Goal: Information Seeking & Learning: Learn about a topic

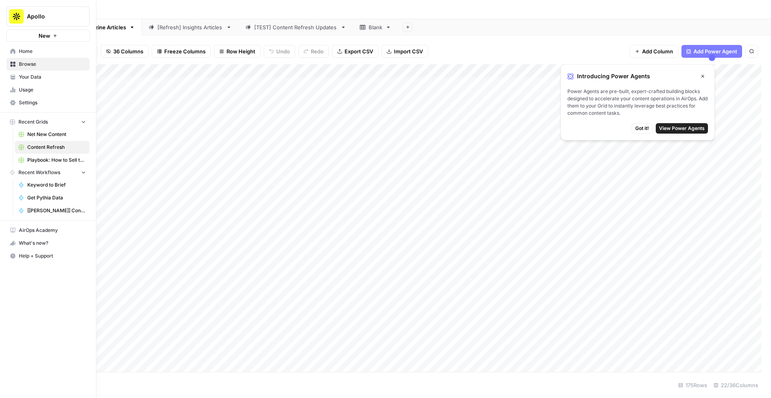
click at [25, 77] on span "Your Data" at bounding box center [52, 77] width 67 height 7
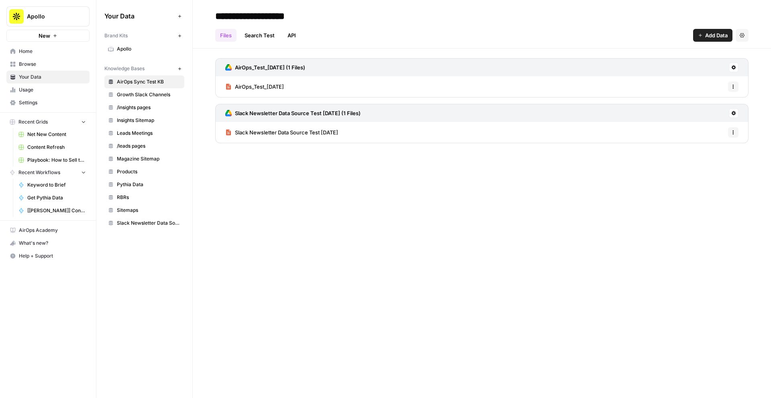
click at [270, 135] on span "Slack Newsletter Data Source Test [DATE]" at bounding box center [286, 133] width 103 height 8
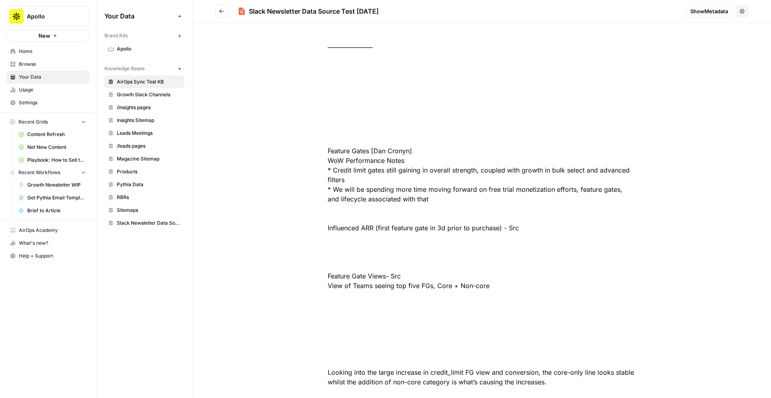
scroll to position [42391, 0]
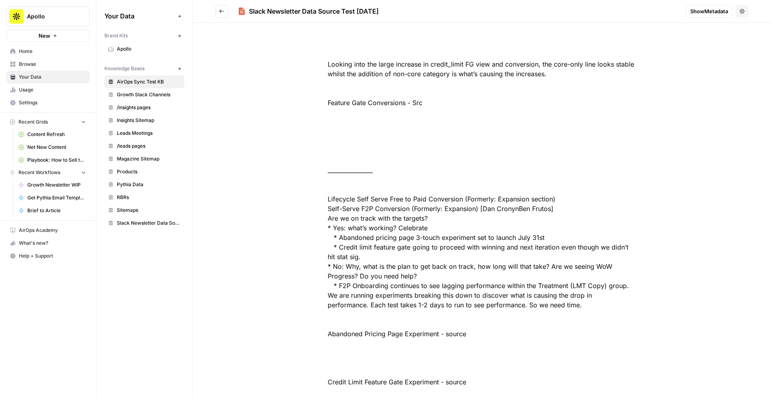
click at [137, 119] on span "Insights Sitemap" at bounding box center [149, 120] width 64 height 7
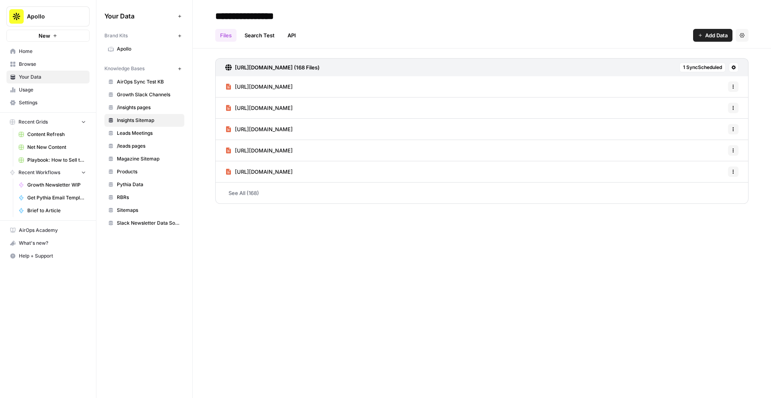
click at [149, 209] on span "Sitemaps" at bounding box center [149, 210] width 64 height 7
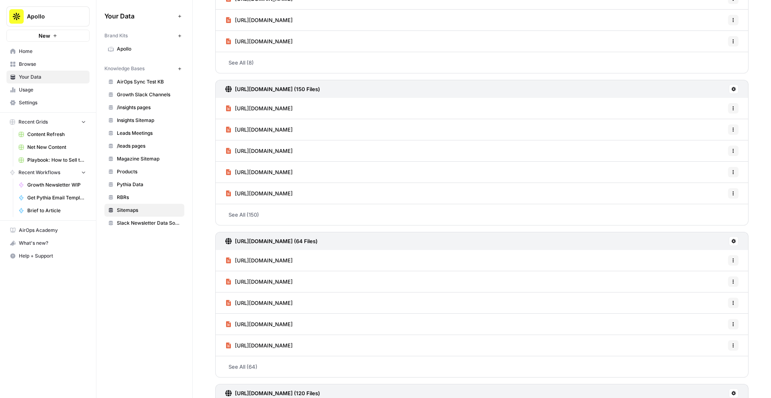
scroll to position [284, 0]
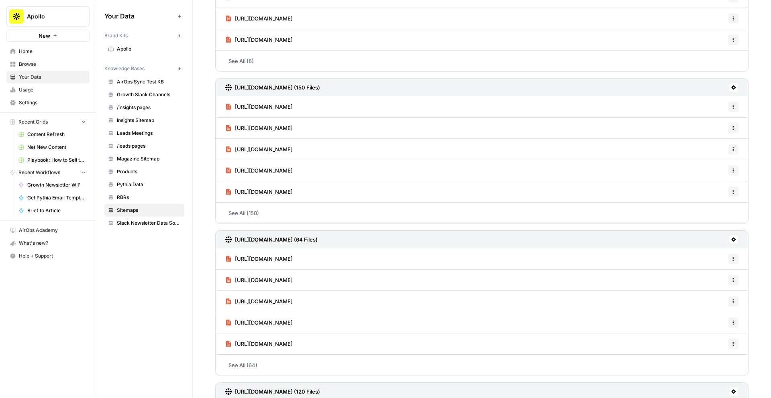
click at [293, 191] on span "https://www.apollo.io/insights/category/content-marketing" at bounding box center [264, 192] width 58 height 8
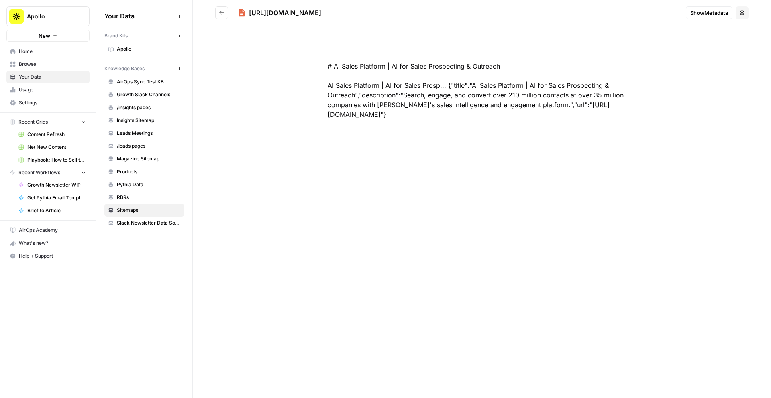
click at [218, 10] on button "Go back" at bounding box center [221, 12] width 13 height 13
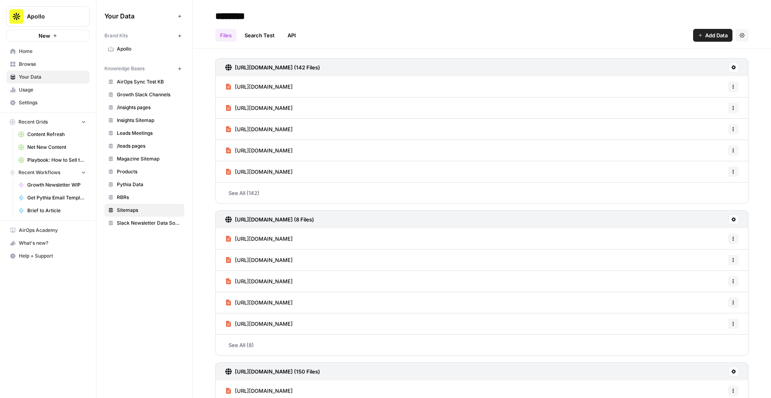
click at [253, 89] on span "https://www.apollo.io/academy/workflows-and-automations" at bounding box center [264, 87] width 58 height 8
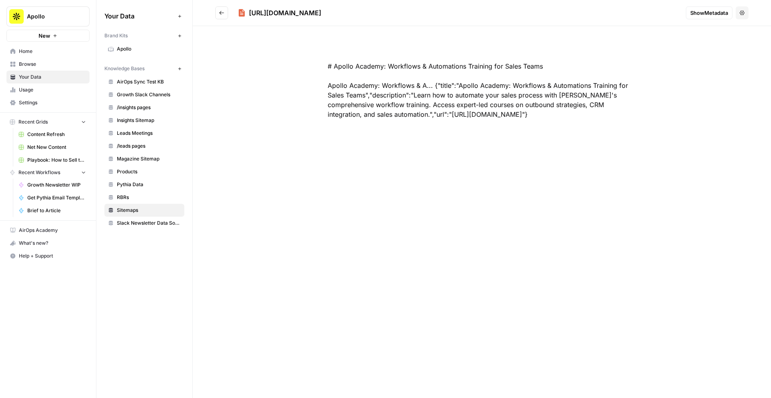
drag, startPoint x: 583, startPoint y: 117, endPoint x: 324, endPoint y: 85, distance: 261.5
click at [323, 85] on div "# Apollo Academy: Workflows & Automations Training for Sales Teams Apollo Acade…" at bounding box center [482, 90] width 360 height 96
copy div "Apollo Academy: Workflows & A... {"title":"Apollo Academy: Workflows & Automati…"
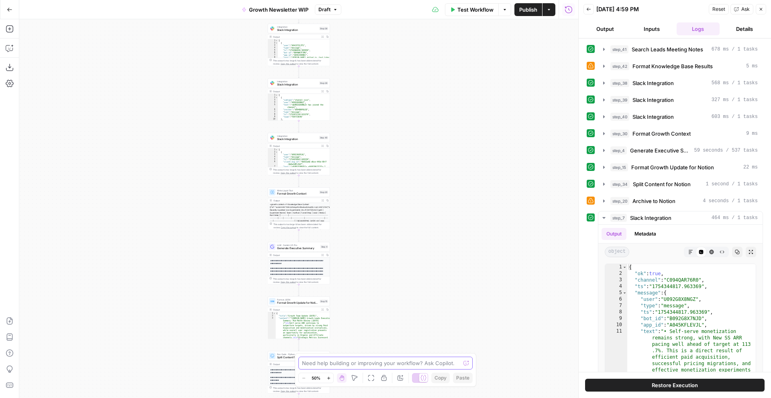
click at [338, 364] on textarea at bounding box center [381, 364] width 158 height 8
click at [604, 152] on icon "button" at bounding box center [604, 150] width 6 height 6
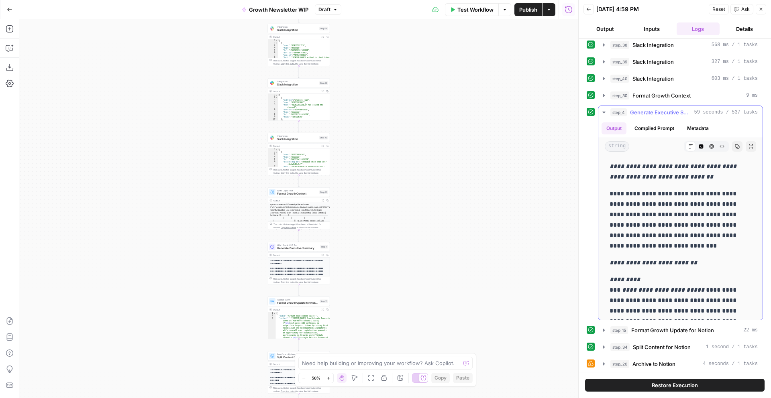
click at [657, 129] on button "Compiled Prompt" at bounding box center [654, 129] width 49 height 12
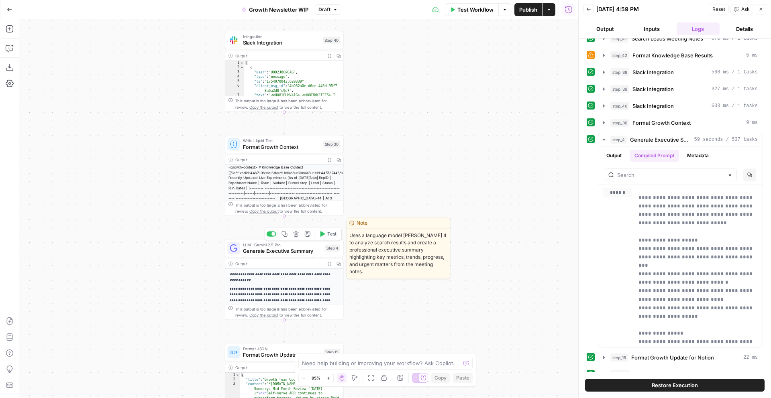
click at [312, 251] on span "Generate Executive Summary" at bounding box center [282, 251] width 79 height 8
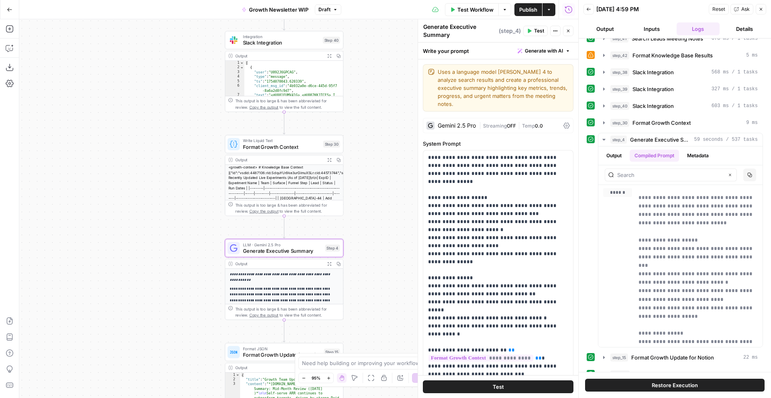
click at [360, 286] on div "Workflow Set Inputs Inputs Search Knowledge Base Search Leads Meeting Notes Ste…" at bounding box center [298, 208] width 559 height 379
click at [325, 363] on textarea at bounding box center [381, 364] width 158 height 8
paste textarea "I feel like QTD Performance Trends & Channel Performance/Strategic Metrics Scor…"
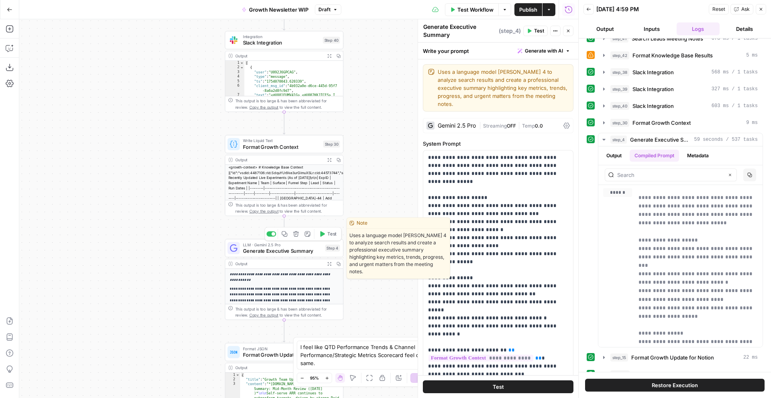
click at [317, 251] on span "Generate Executive Summary" at bounding box center [282, 251] width 79 height 8
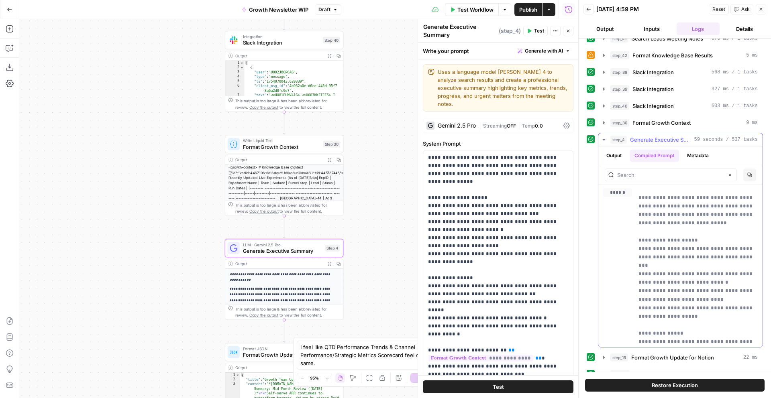
click at [612, 160] on button "Output" at bounding box center [614, 156] width 25 height 12
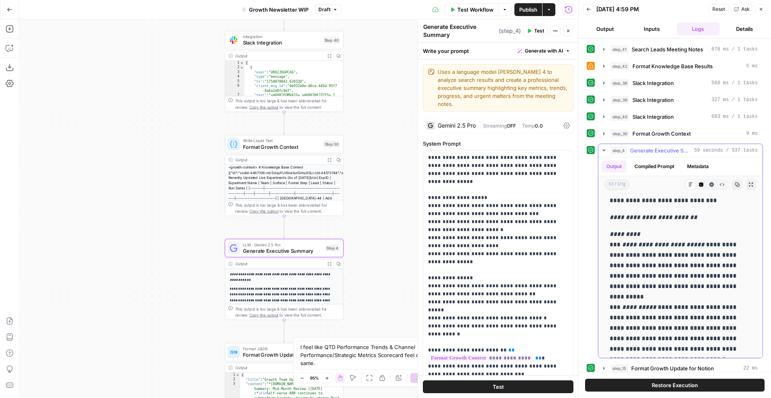
scroll to position [79, 0]
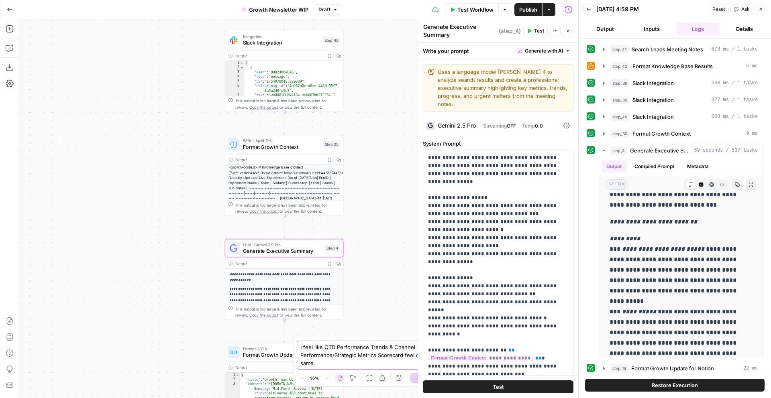
click at [325, 364] on textarea "I feel like QTD Performance Trends & Channel Performance/Strategic Metrics Scor…" at bounding box center [377, 355] width 154 height 24
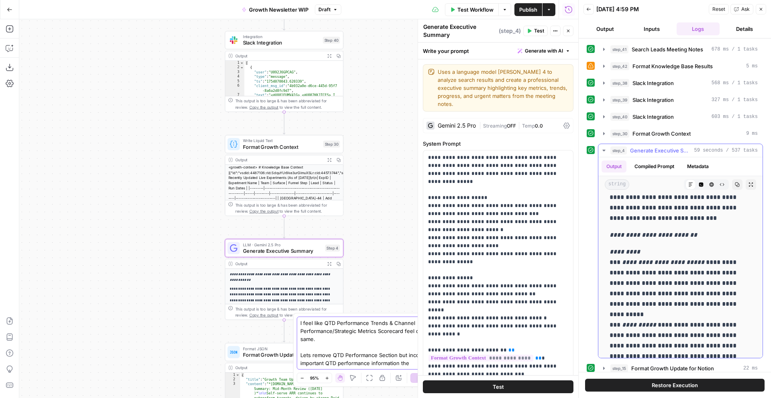
scroll to position [65, 0]
click at [428, 364] on textarea "I feel like QTD Performance Trends & Channel Performance/Strategic Metrics Scor…" at bounding box center [377, 343] width 154 height 48
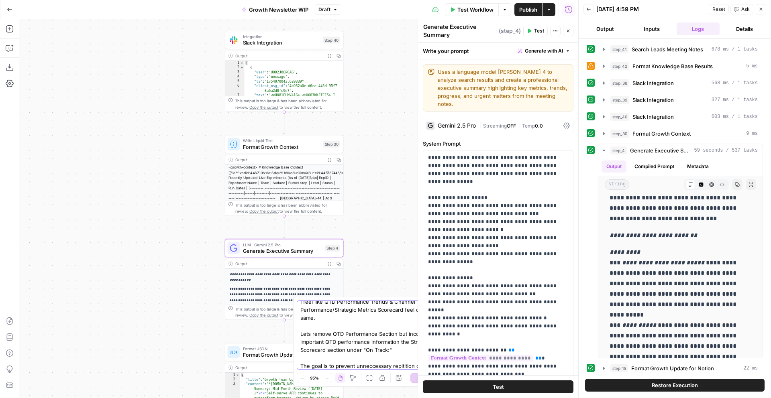
scroll to position [13, 0]
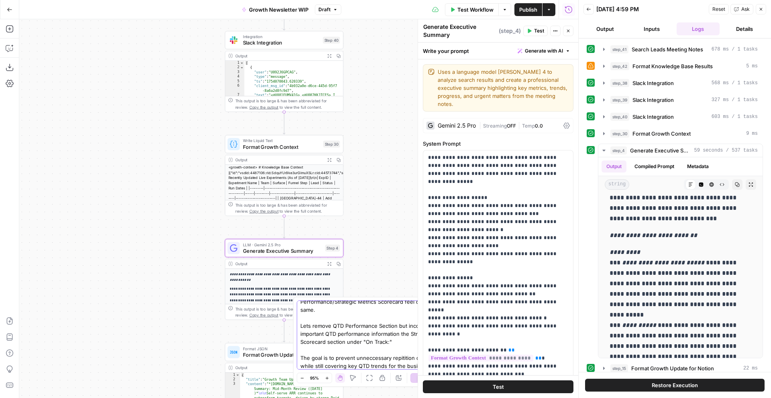
type textarea "I feel like QTD Performance Trends & Channel Performance/Strategic Metrics Scor…"
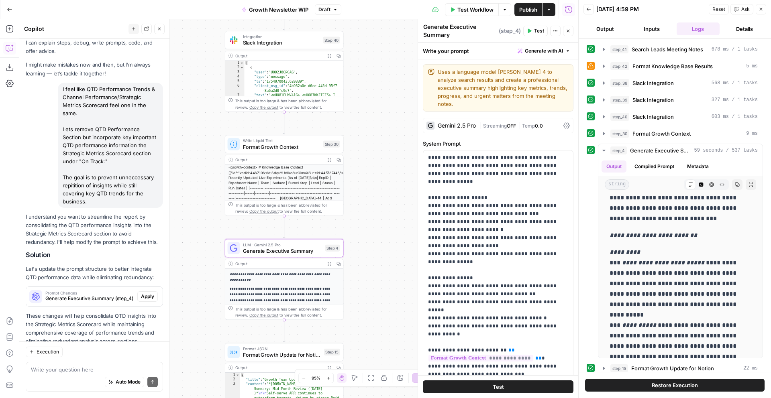
scroll to position [43, 0]
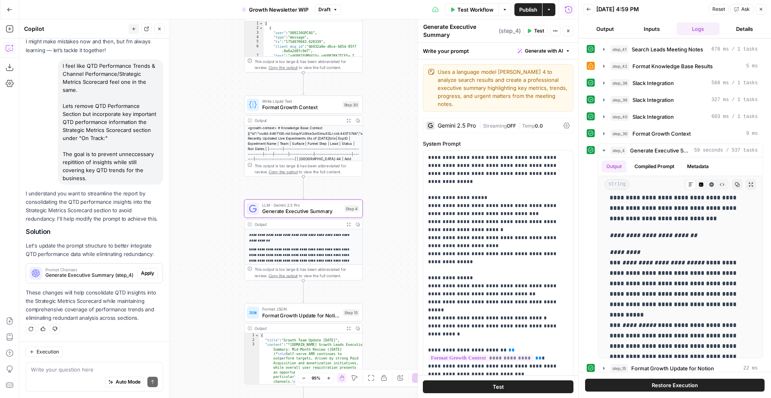
click at [143, 274] on span "Apply" at bounding box center [147, 273] width 13 height 7
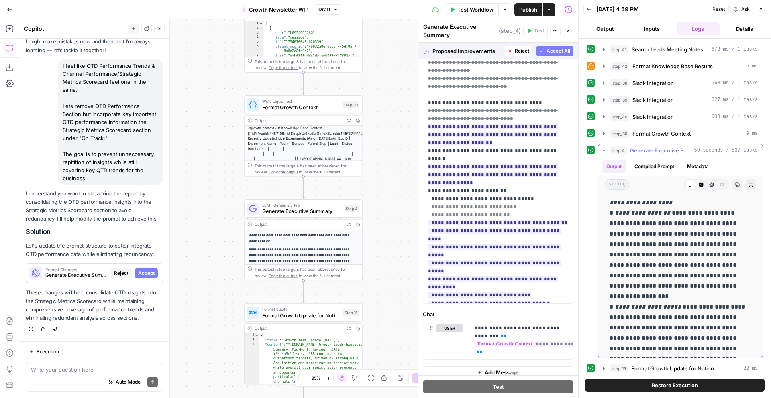
scroll to position [362, 0]
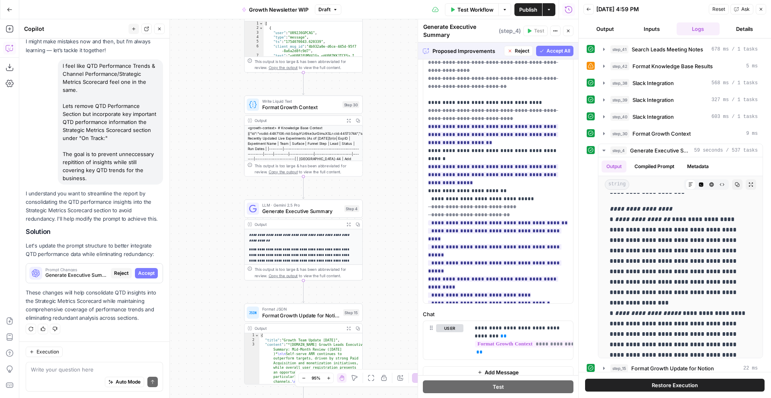
click at [558, 51] on span "Accept All" at bounding box center [559, 50] width 24 height 7
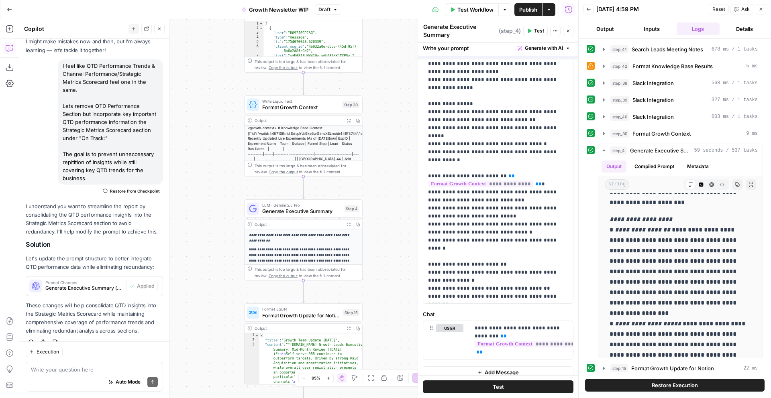
scroll to position [0, 0]
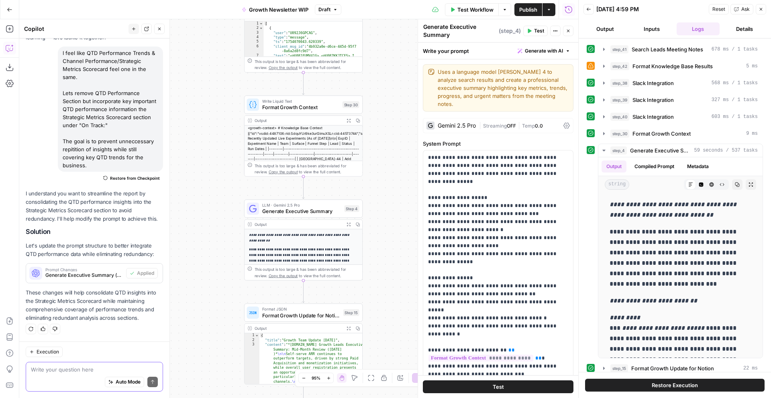
click at [84, 366] on textarea at bounding box center [94, 370] width 127 height 8
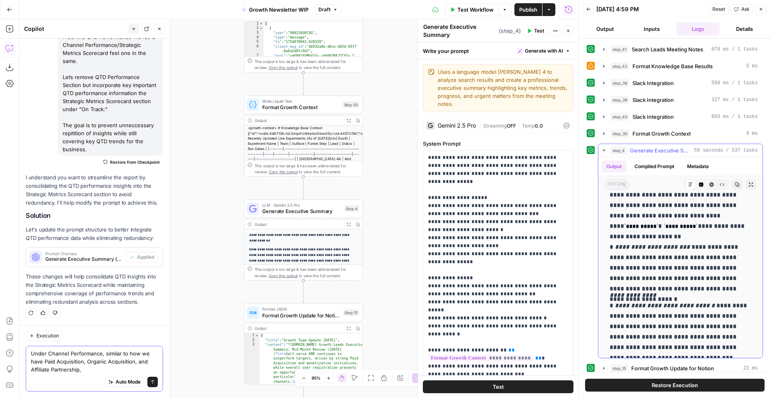
scroll to position [523, 0]
paste textarea "Lifecycle, Growth Product, Pricing & Packaging"
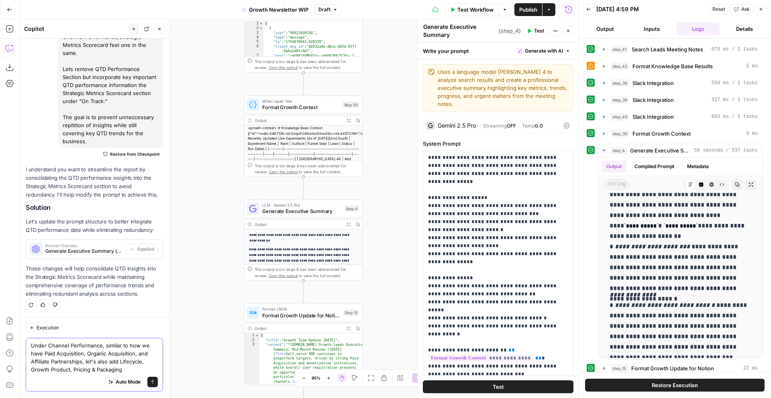
drag, startPoint x: 72, startPoint y: 369, endPoint x: 32, endPoint y: 370, distance: 39.8
click at [32, 370] on textarea "Under Channel Performance, similar to how we have Paid Acquisition, Organic Acq…" at bounding box center [94, 358] width 127 height 32
type textarea "Under Channel Performance, similar to how we have Paid Acquisition, Organic Acq…"
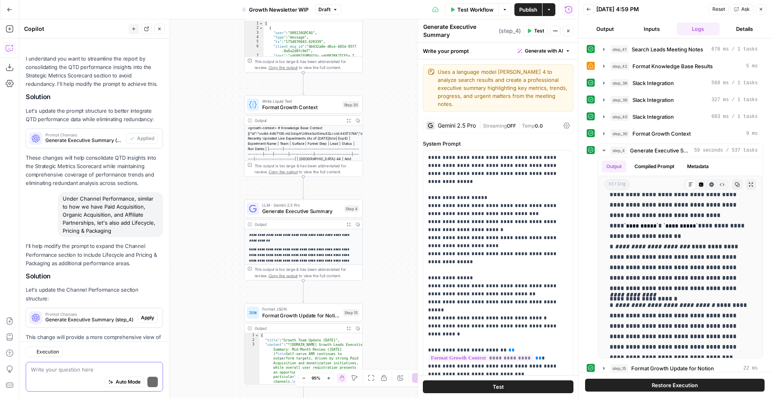
scroll to position [227, 0]
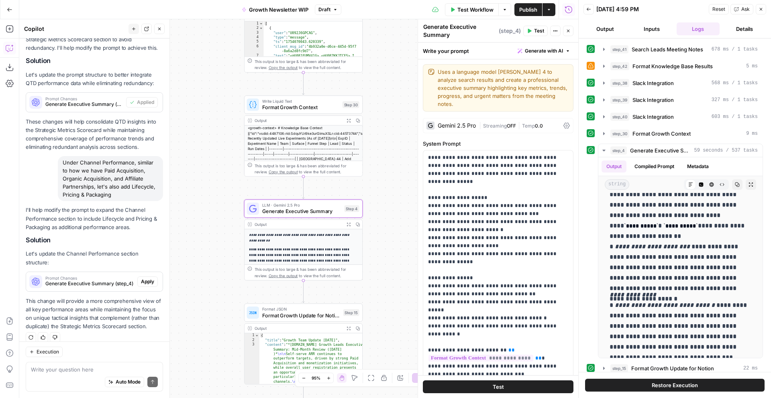
click at [151, 278] on span "Apply" at bounding box center [147, 281] width 13 height 7
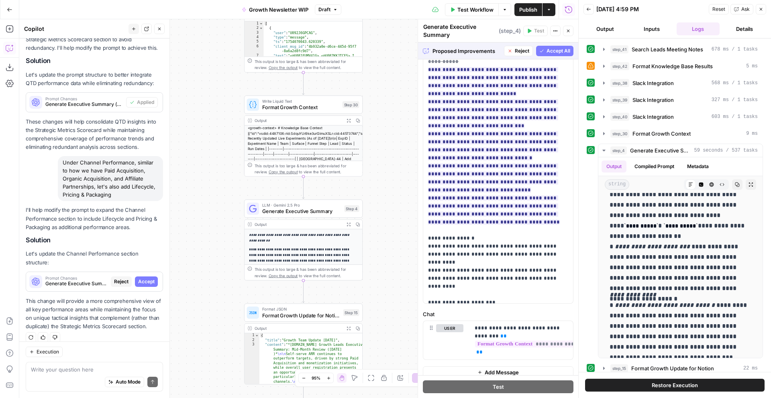
scroll to position [3238, 0]
click at [552, 51] on span "Accept All" at bounding box center [559, 50] width 24 height 7
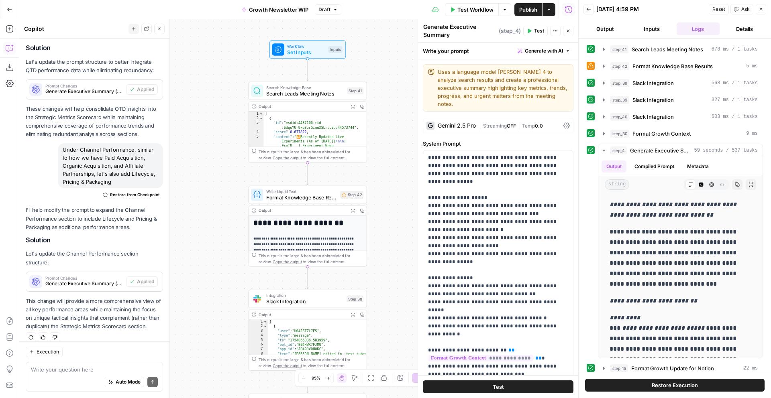
scroll to position [59, 0]
click at [327, 302] on span "Slack Integration" at bounding box center [304, 302] width 77 height 8
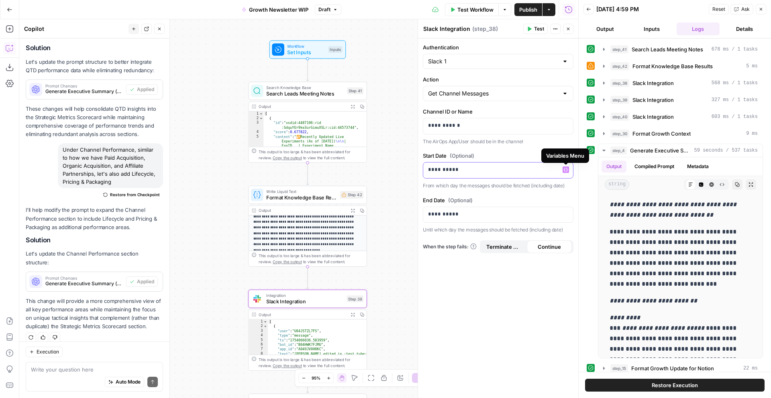
click at [458, 172] on p "**********" at bounding box center [498, 170] width 140 height 8
click at [430, 170] on p "**********" at bounding box center [498, 170] width 140 height 8
click at [442, 169] on p "**********" at bounding box center [498, 170] width 140 height 8
click at [442, 216] on p "**********" at bounding box center [498, 214] width 140 height 8
click at [457, 286] on div "**********" at bounding box center [498, 219] width 160 height 360
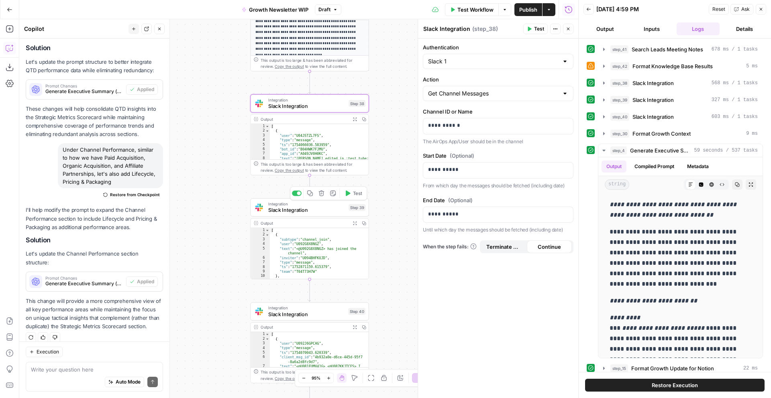
click at [319, 213] on span "Slack Integration" at bounding box center [306, 210] width 77 height 8
click at [434, 169] on p "**********" at bounding box center [498, 170] width 140 height 8
click at [442, 169] on p "**********" at bounding box center [498, 170] width 140 height 8
click at [441, 216] on p "**********" at bounding box center [498, 214] width 140 height 8
click at [456, 274] on div "**********" at bounding box center [498, 219] width 160 height 360
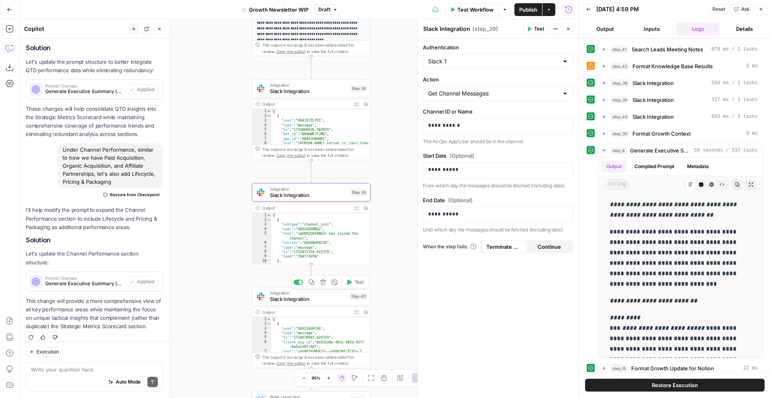
click at [323, 302] on span "Slack Integration" at bounding box center [308, 300] width 77 height 8
click at [441, 167] on p "**********" at bounding box center [498, 170] width 140 height 8
click at [433, 168] on p "**********" at bounding box center [498, 170] width 140 height 8
click at [442, 215] on p "**********" at bounding box center [498, 214] width 140 height 8
click at [402, 153] on div "Workflow Set Inputs Inputs Search Knowledge Base Search Leads Meeting Notes Ste…" at bounding box center [298, 208] width 559 height 379
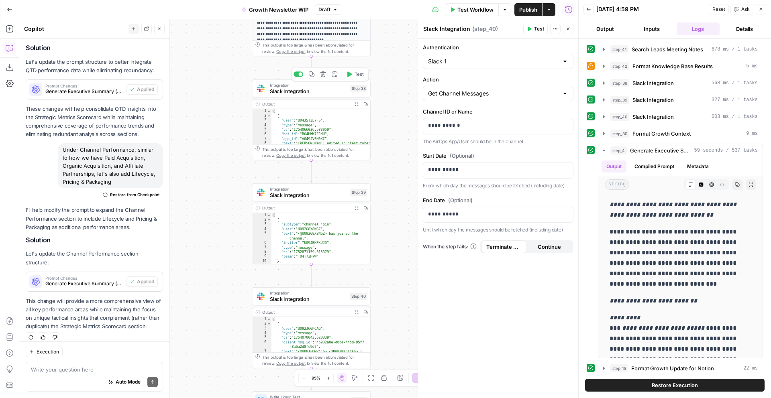
click at [323, 94] on span "Slack Integration" at bounding box center [308, 91] width 77 height 8
click at [394, 176] on div "Workflow Set Inputs Inputs Search Knowledge Base Search Leads Meeting Notes Ste…" at bounding box center [298, 208] width 559 height 379
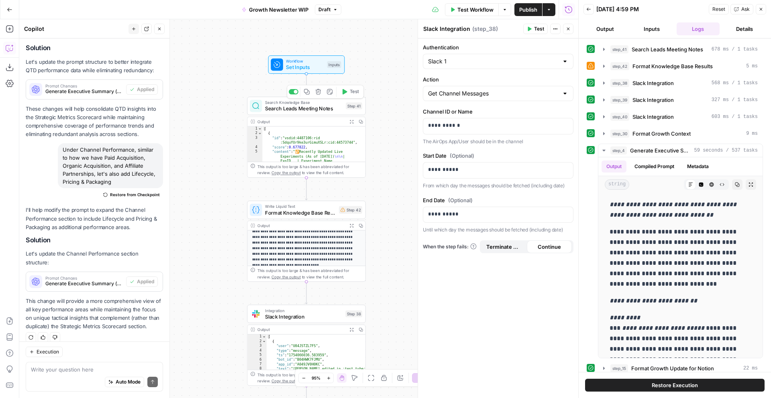
click at [333, 111] on span "Search Leads Meeting Notes" at bounding box center [304, 109] width 78 height 8
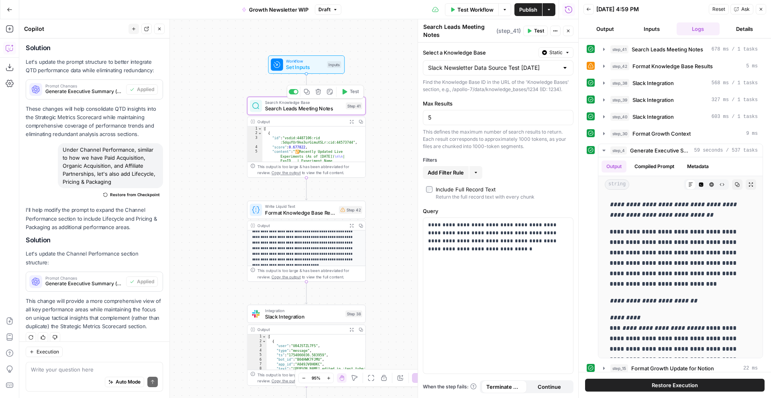
click at [354, 93] on span "Test" at bounding box center [354, 91] width 9 height 7
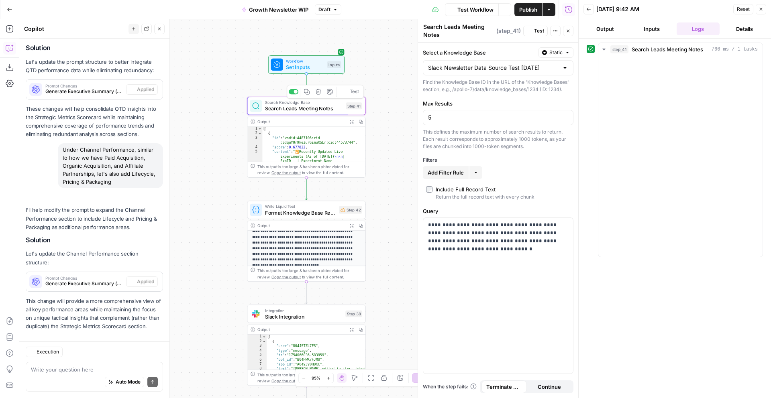
scroll to position [240, 0]
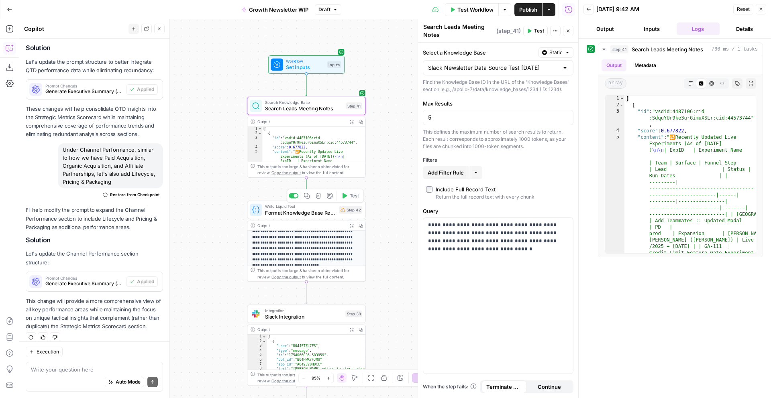
click at [354, 198] on span "Test" at bounding box center [354, 195] width 9 height 7
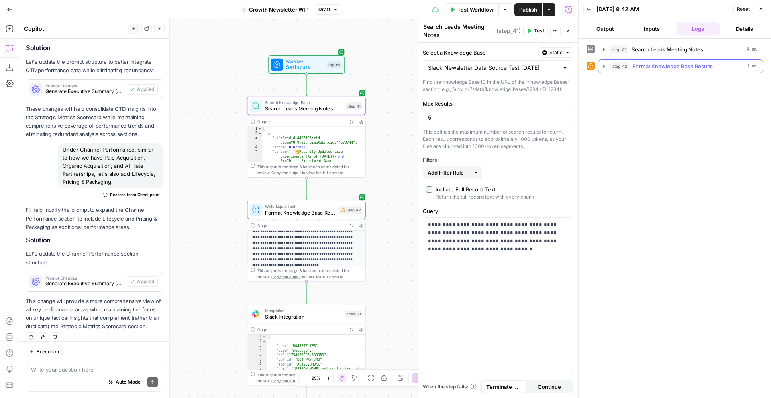
click at [606, 69] on button "step_42 Format Knowledge Base Results 6 ms" at bounding box center [681, 66] width 164 height 13
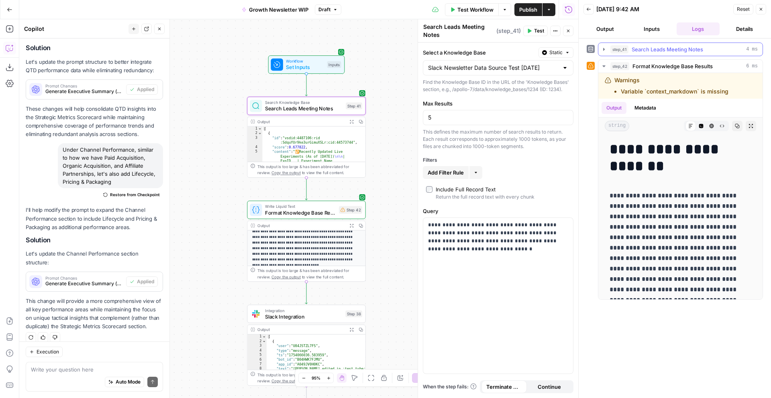
click at [605, 49] on icon "button" at bounding box center [604, 49] width 6 height 6
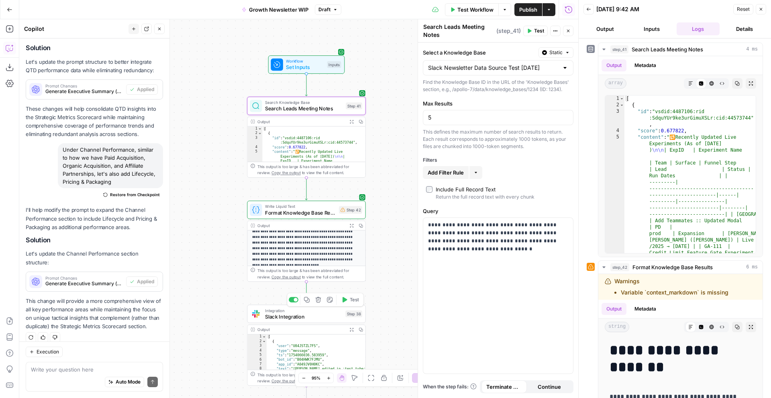
click at [355, 302] on span "Test" at bounding box center [354, 299] width 9 height 7
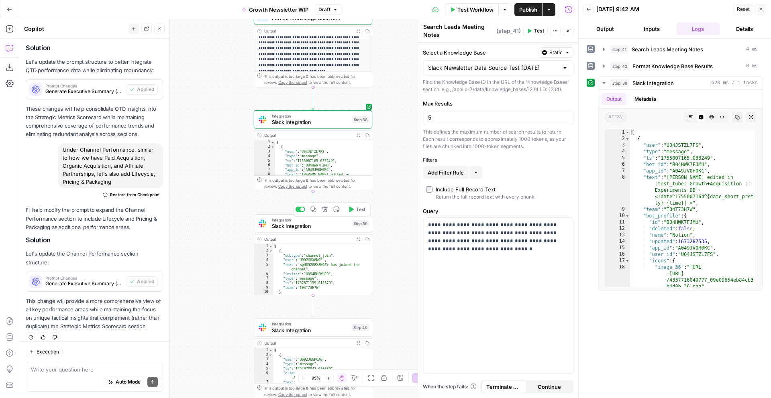
click at [357, 211] on span "Test" at bounding box center [360, 209] width 9 height 7
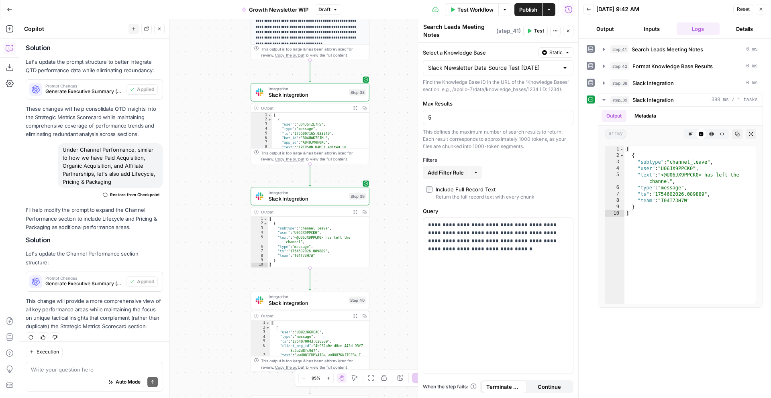
click at [337, 211] on div "Output" at bounding box center [304, 212] width 87 height 6
click at [331, 198] on span "Slack Integration" at bounding box center [307, 199] width 77 height 8
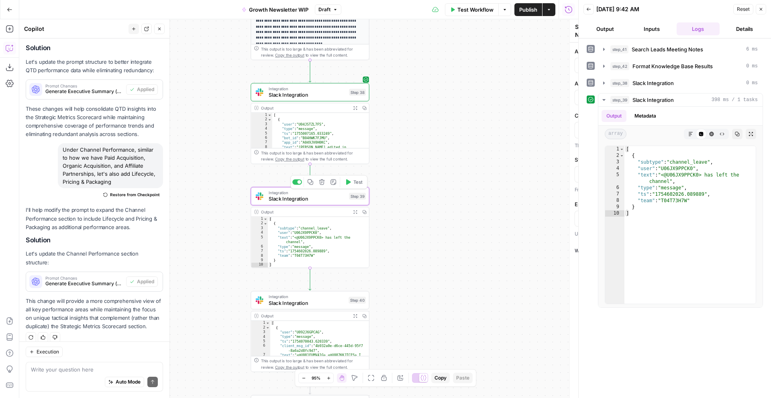
type textarea "Slack Integration"
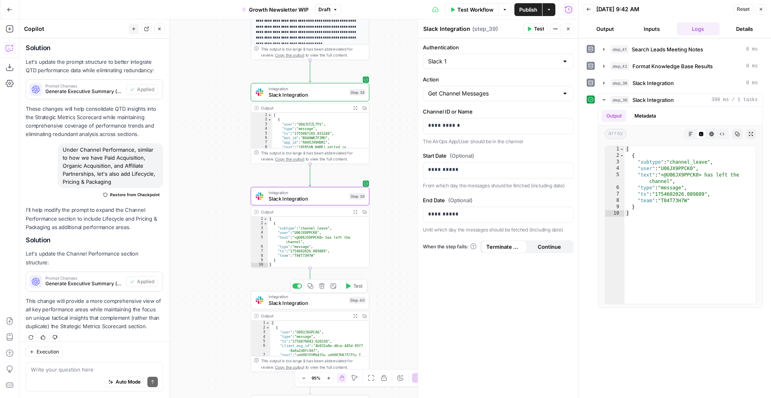
click at [351, 288] on button "Test" at bounding box center [354, 286] width 24 height 10
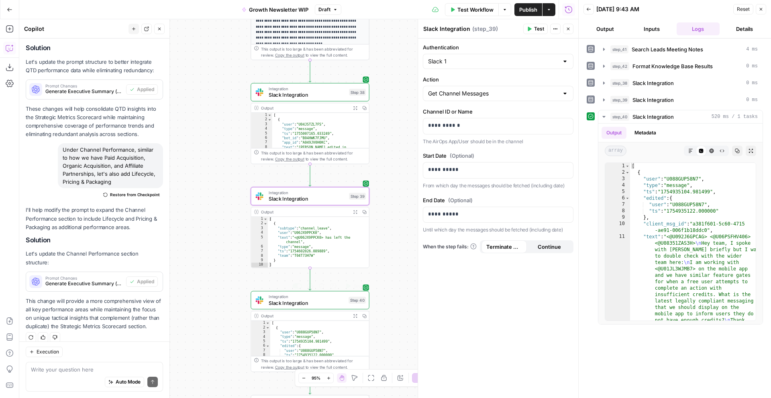
click at [330, 303] on span "Slack Integration" at bounding box center [307, 303] width 77 height 8
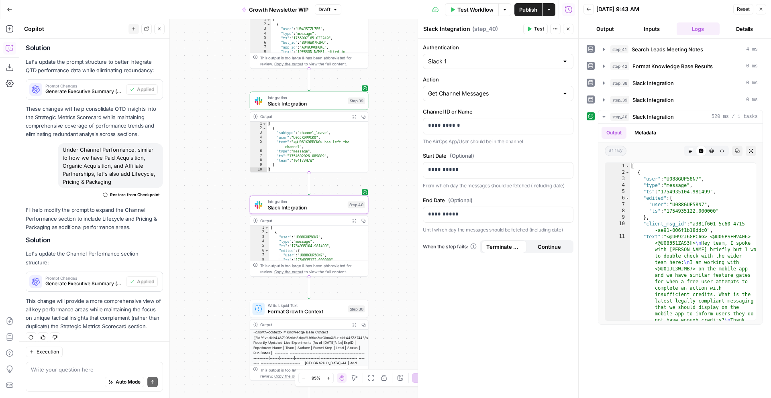
drag, startPoint x: 401, startPoint y: 275, endPoint x: 400, endPoint y: 148, distance: 126.9
click at [401, 149] on div "Workflow Set Inputs Inputs Search Knowledge Base Search Leads Meeting Notes Ste…" at bounding box center [298, 208] width 559 height 379
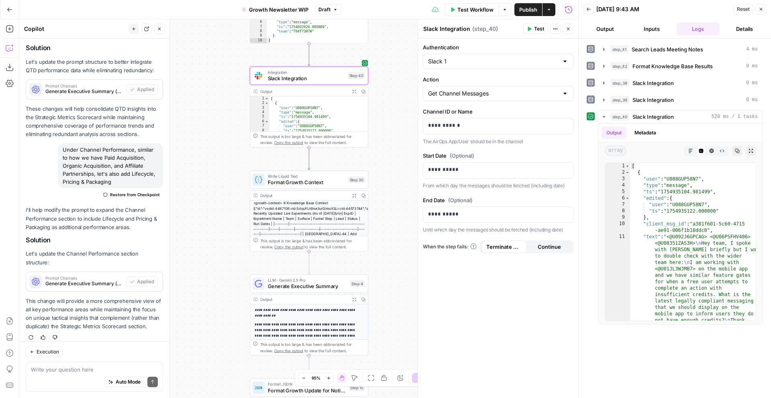
drag, startPoint x: 402, startPoint y: 229, endPoint x: 402, endPoint y: 127, distance: 101.2
click at [402, 127] on div "Workflow Set Inputs Inputs Search Knowledge Base Search Leads Meeting Notes Ste…" at bounding box center [298, 208] width 559 height 379
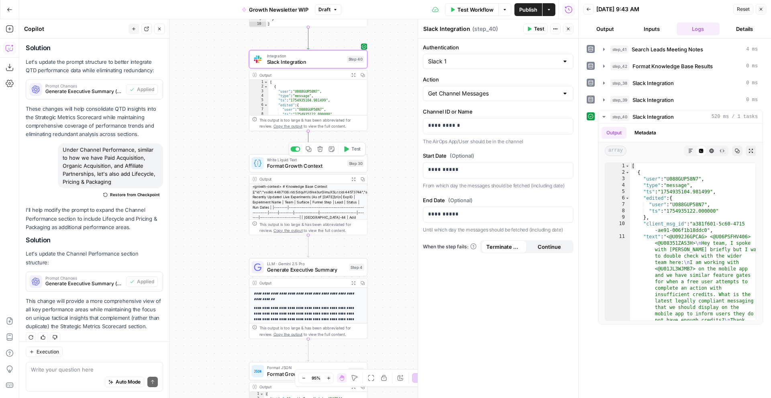
click at [355, 149] on span "Test" at bounding box center [355, 149] width 9 height 7
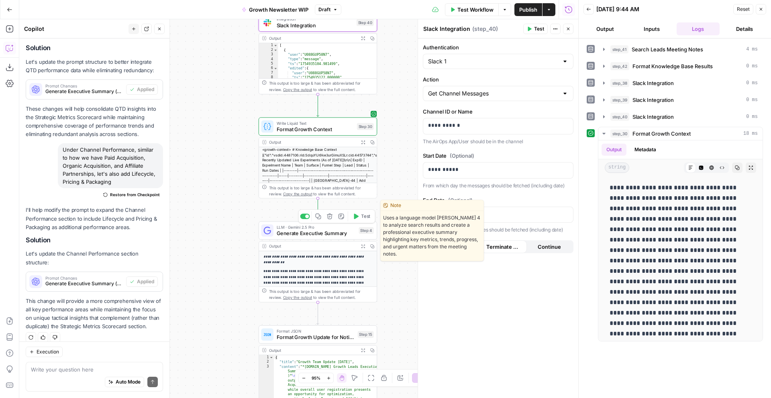
click at [359, 217] on button "Test" at bounding box center [362, 217] width 24 height 10
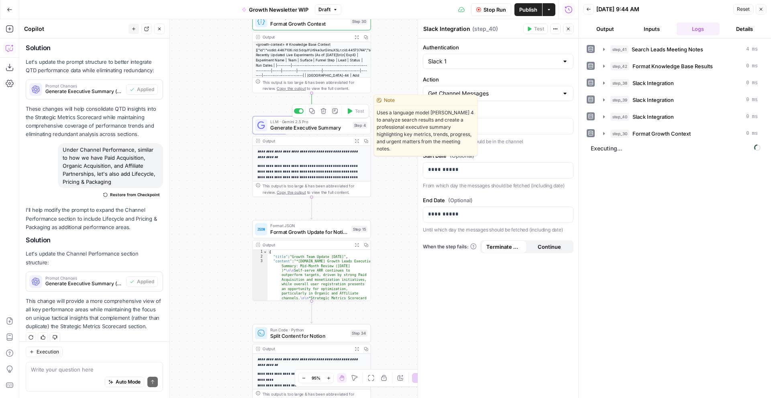
click at [332, 131] on span "Generate Executive Summary" at bounding box center [309, 128] width 79 height 8
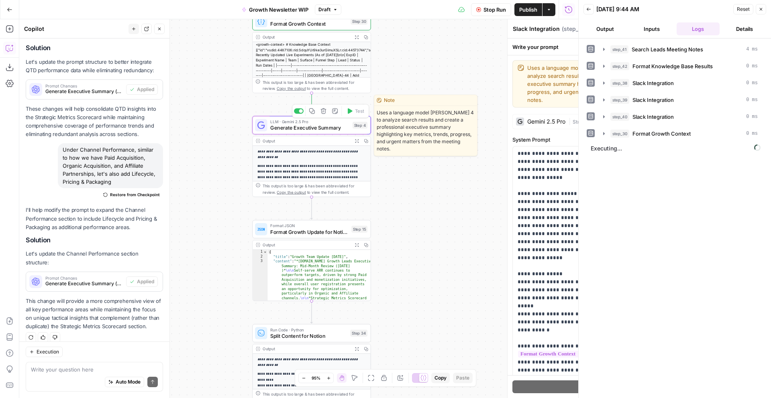
type textarea "Generate Executive Summary"
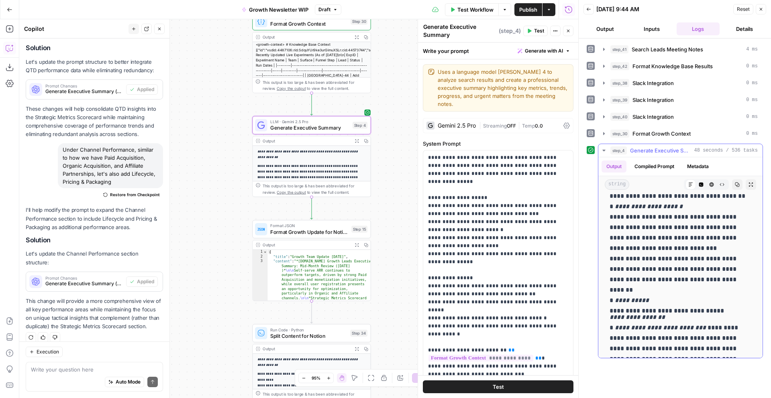
scroll to position [1332, 0]
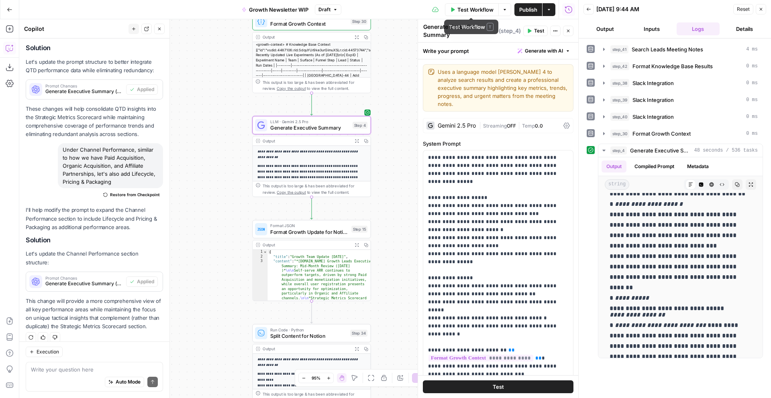
click at [397, 45] on div "Workflow Set Inputs Inputs Search Knowledge Base Search Leads Meeting Notes Ste…" at bounding box center [298, 208] width 559 height 379
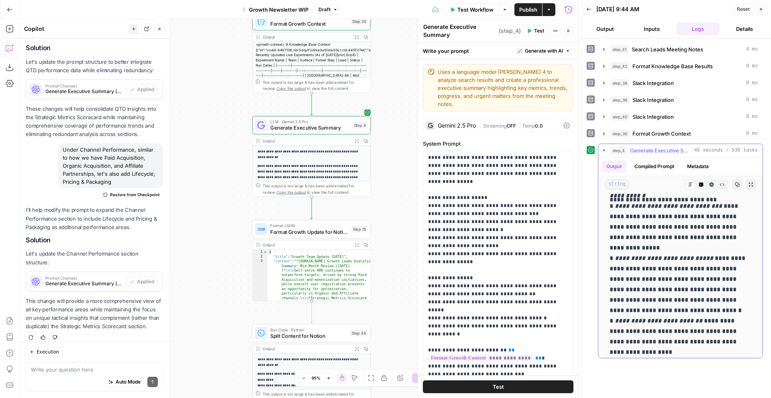
scroll to position [1732, 0]
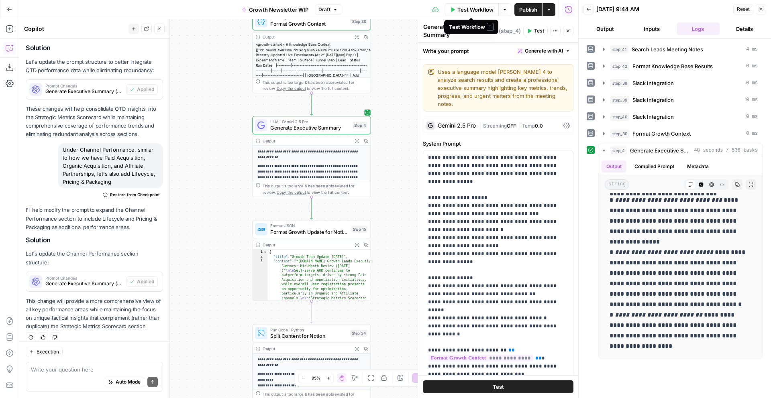
click at [478, 10] on span "Test Workflow" at bounding box center [476, 10] width 36 height 8
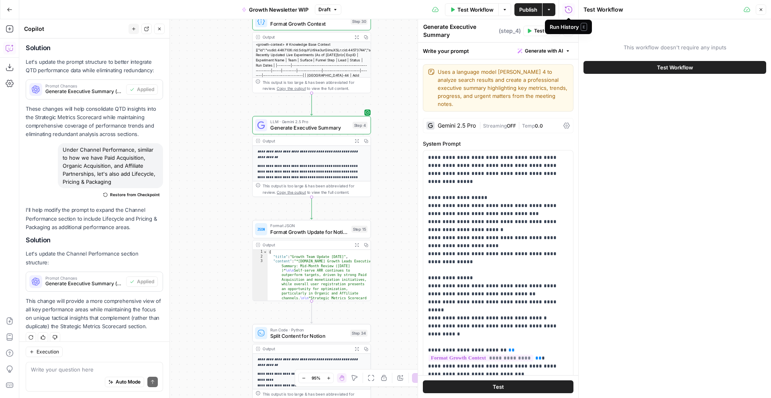
click at [655, 66] on button "Test Workflow" at bounding box center [675, 67] width 183 height 13
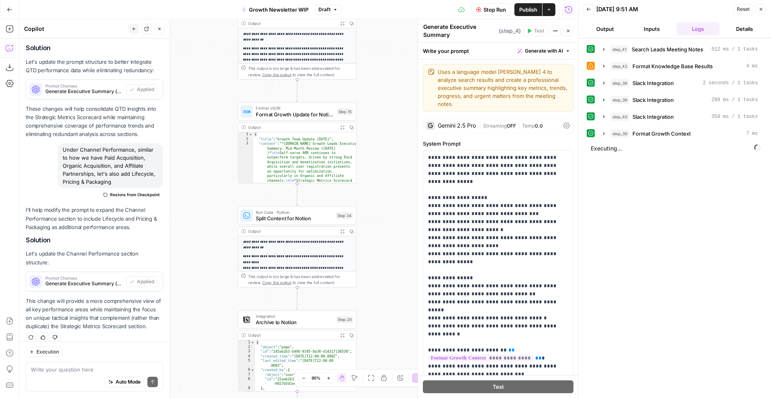
drag, startPoint x: 209, startPoint y: 237, endPoint x: 207, endPoint y: 160, distance: 77.2
click at [207, 160] on div "Workflow Set Inputs Inputs Search Knowledge Base Search Leads Meeting Notes Ste…" at bounding box center [298, 208] width 559 height 379
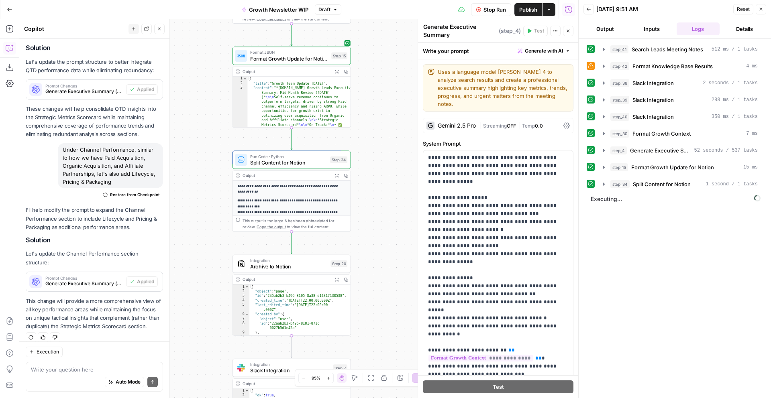
drag, startPoint x: 207, startPoint y: 160, endPoint x: 202, endPoint y: 108, distance: 52.8
click at [202, 108] on div "Workflow Set Inputs Inputs Search Knowledge Base Search Leads Meeting Notes Ste…" at bounding box center [298, 208] width 559 height 379
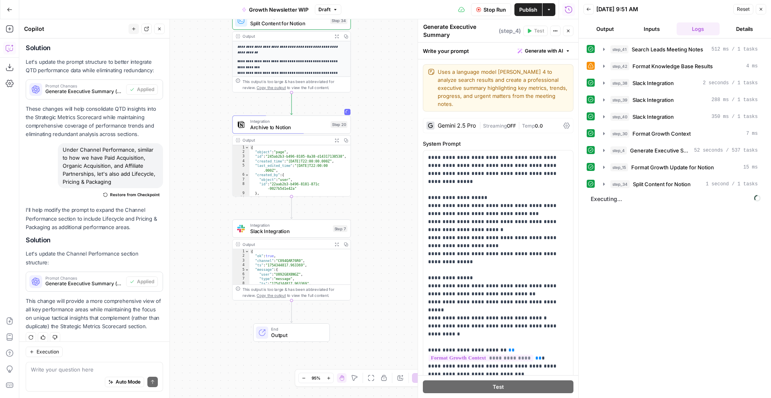
drag, startPoint x: 203, startPoint y: 186, endPoint x: 201, endPoint y: 27, distance: 159.1
click at [201, 27] on div "Workflow Set Inputs Inputs Search Knowledge Base Search Leads Meeting Notes Ste…" at bounding box center [298, 208] width 559 height 379
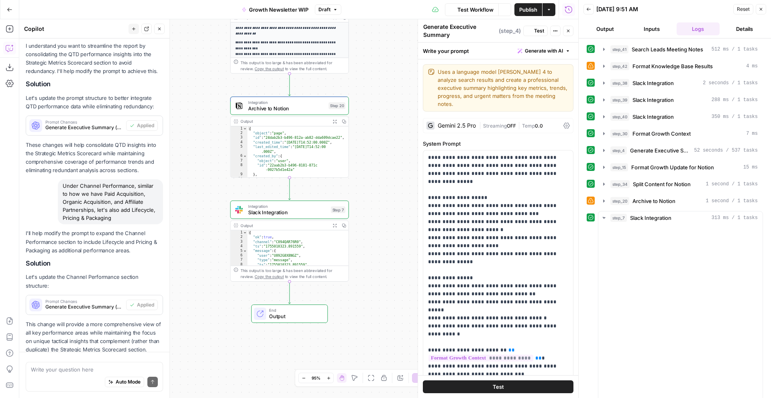
scroll to position [240, 0]
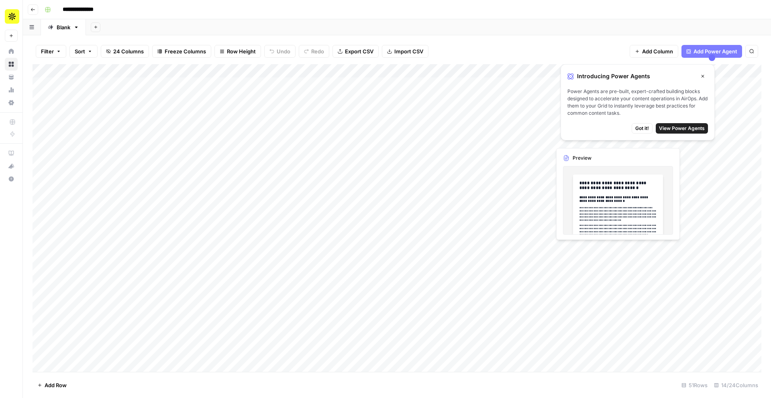
click at [669, 127] on span "View Power Agents" at bounding box center [682, 128] width 46 height 7
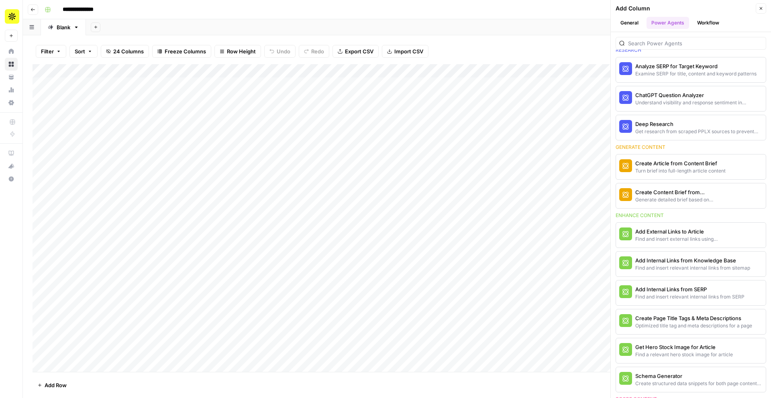
scroll to position [46, 0]
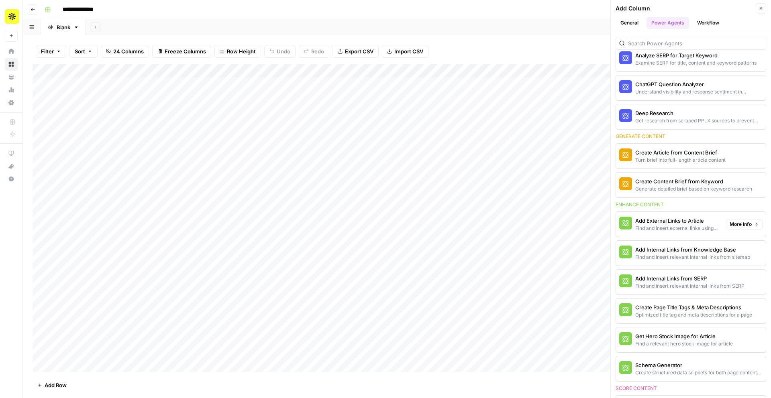
click at [740, 224] on span "More Info" at bounding box center [741, 224] width 22 height 7
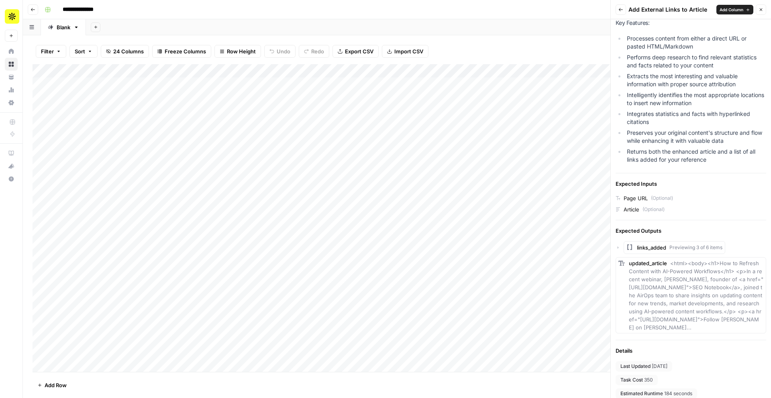
scroll to position [139, 0]
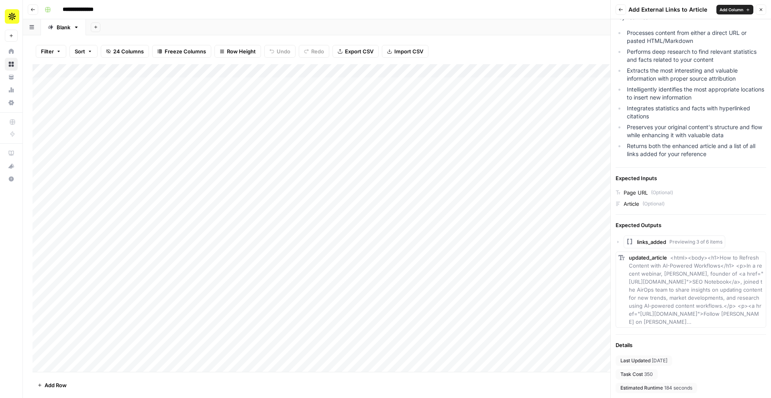
click at [621, 8] on icon "button" at bounding box center [621, 9] width 5 height 5
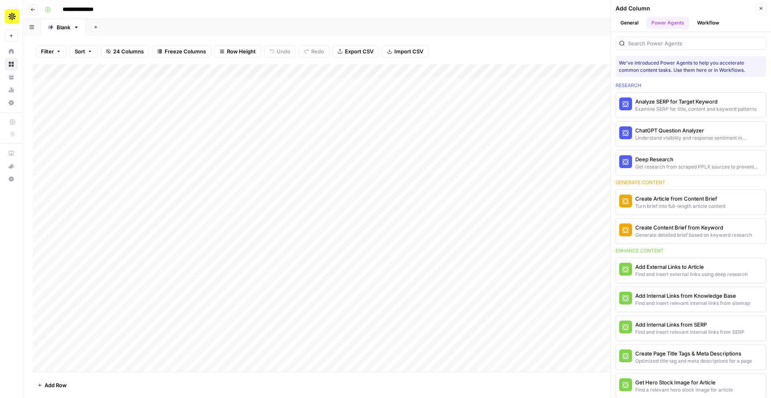
scroll to position [46, 0]
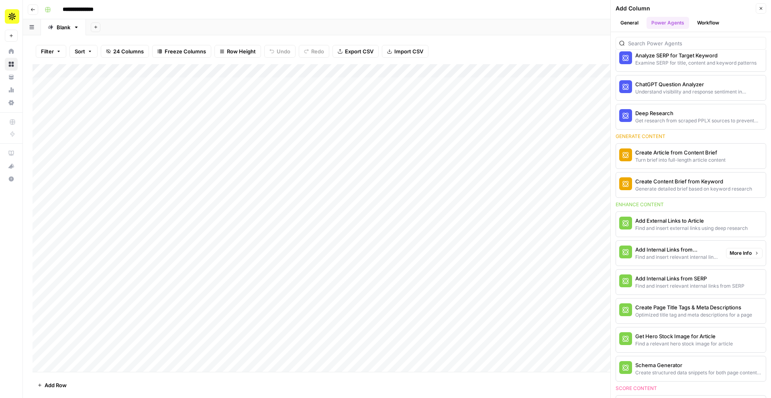
click at [749, 253] on span "More Info" at bounding box center [741, 253] width 22 height 7
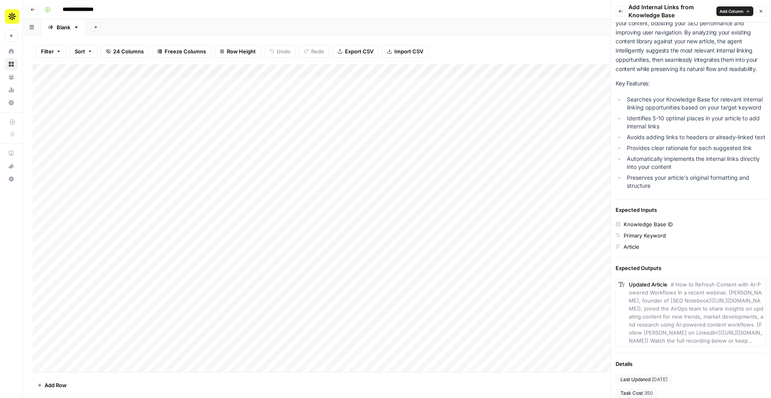
scroll to position [77, 0]
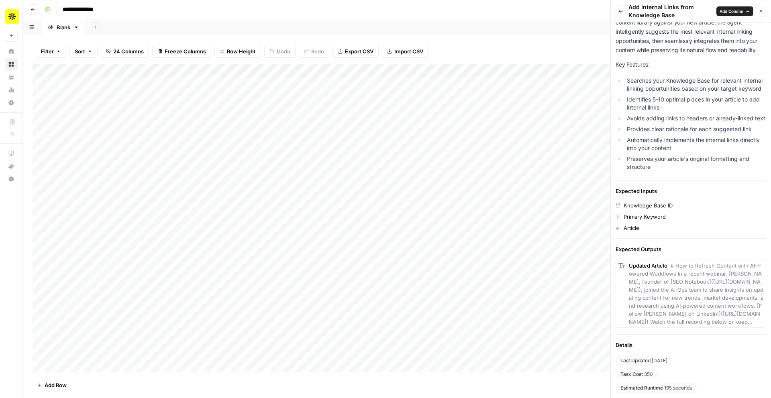
click at [621, 10] on icon "button" at bounding box center [621, 11] width 5 height 5
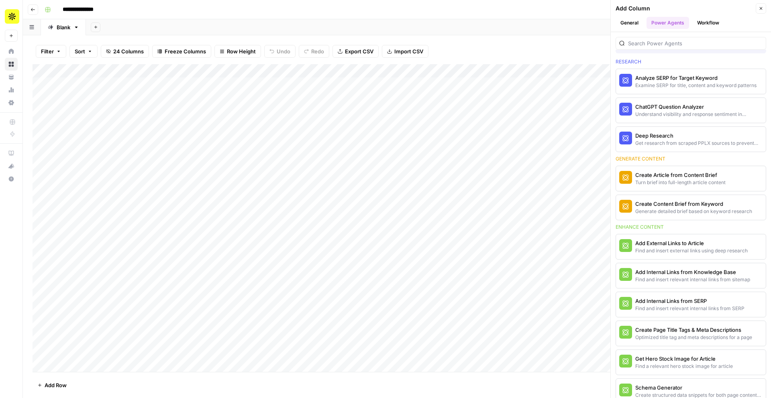
scroll to position [18, 0]
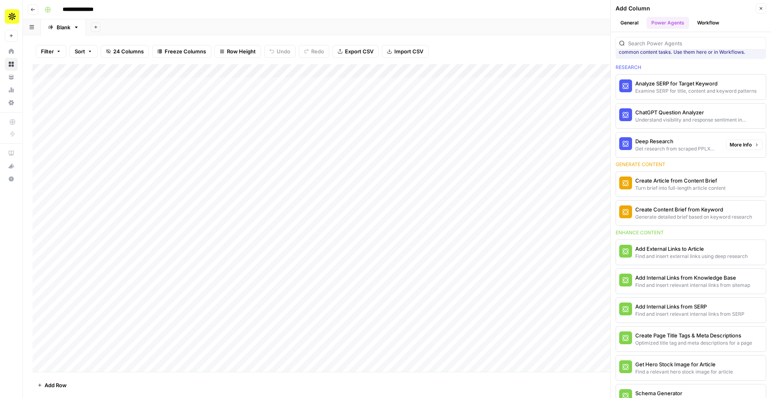
click at [744, 143] on span "More Info" at bounding box center [741, 144] width 22 height 7
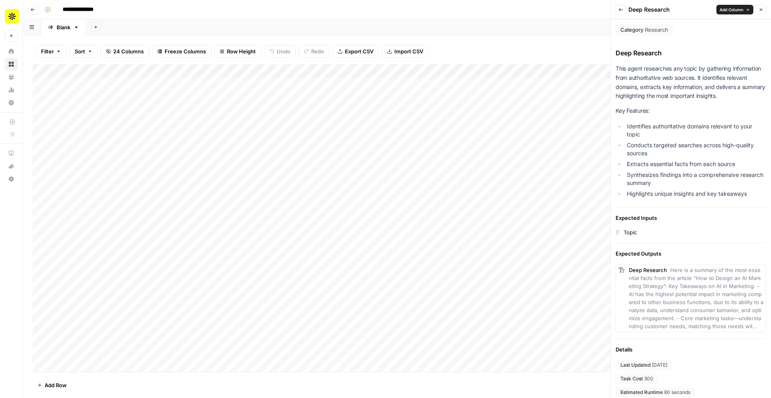
click at [621, 9] on icon "button" at bounding box center [621, 9] width 5 height 5
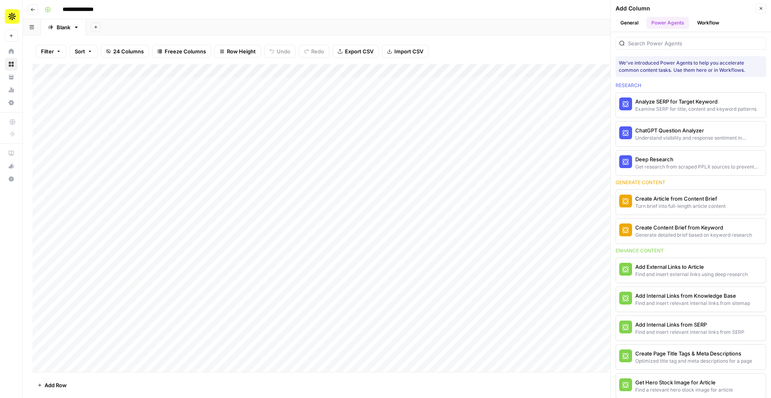
scroll to position [18, 0]
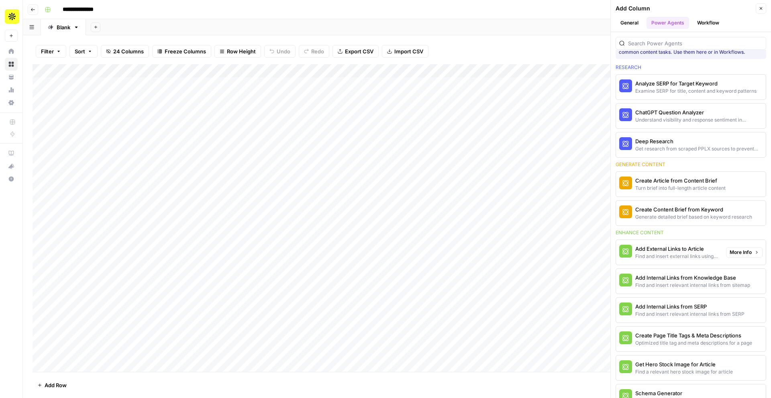
click at [737, 252] on span "More Info" at bounding box center [741, 252] width 22 height 7
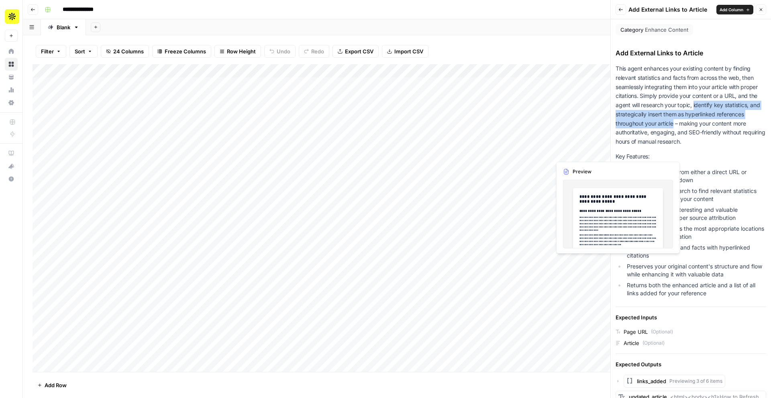
drag, startPoint x: 695, startPoint y: 104, endPoint x: 674, endPoint y: 125, distance: 29.3
click at [674, 125] on p "This agent enhances your existing content by finding relevant statistics and fa…" at bounding box center [691, 105] width 151 height 82
copy p "identify key statistics, and strategically insert them as hyperlinked reference…"
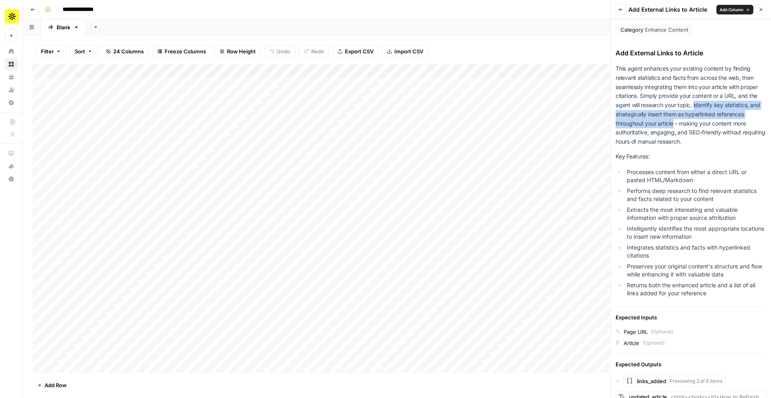
click at [623, 10] on span "Back" at bounding box center [623, 10] width 0 height 0
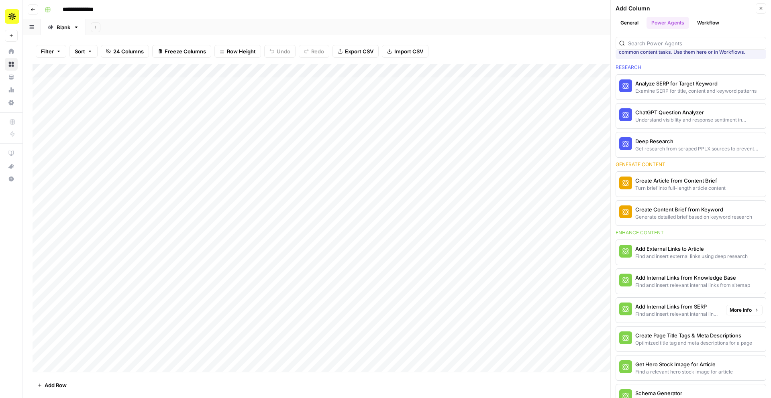
click at [740, 308] on span "More Info" at bounding box center [741, 310] width 22 height 7
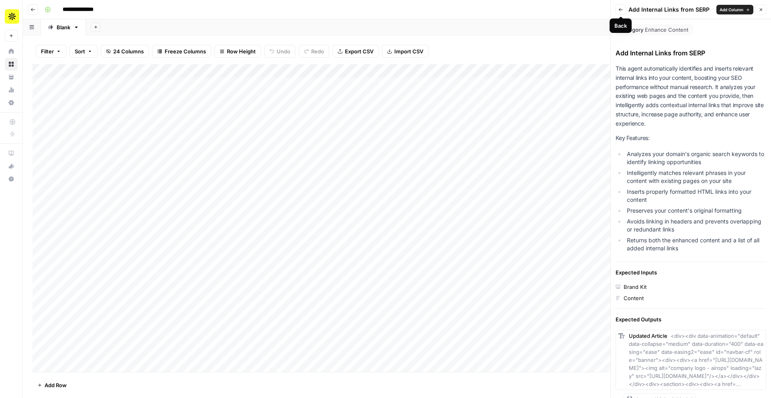
click at [621, 8] on icon "button" at bounding box center [621, 9] width 4 height 3
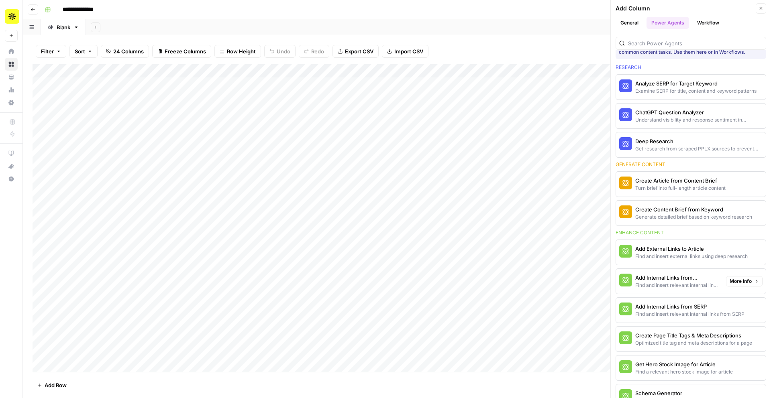
click at [753, 280] on button "More Info" at bounding box center [744, 281] width 37 height 10
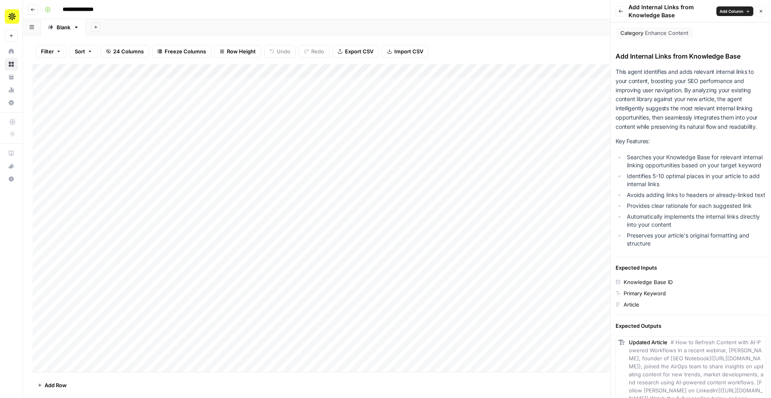
click at [631, 236] on li "Preserves your article's original formatting and structure" at bounding box center [695, 240] width 141 height 16
drag, startPoint x: 629, startPoint y: 235, endPoint x: 654, endPoint y: 243, distance: 26.3
click at [654, 243] on li "Preserves your article's original formatting and structure" at bounding box center [695, 240] width 141 height 16
click at [662, 243] on li "Preserves your article's original formatting and structure" at bounding box center [695, 240] width 141 height 16
drag, startPoint x: 662, startPoint y: 243, endPoint x: 627, endPoint y: 220, distance: 41.7
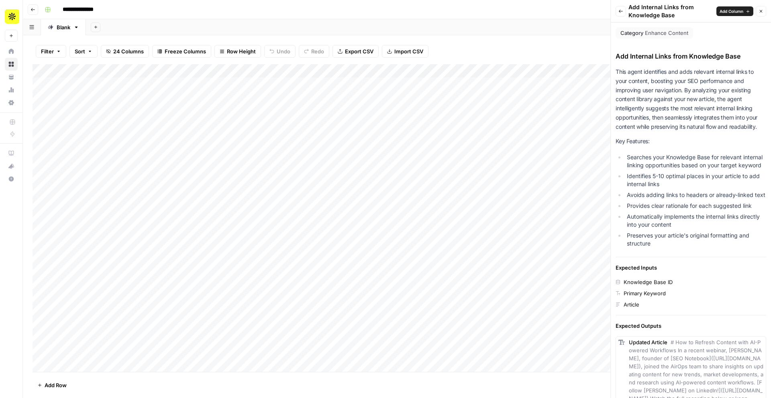
click at [627, 220] on ul "Searches your Knowledge Base for relevant internal linking opportunities based …" at bounding box center [691, 200] width 151 height 94
